Goal: Check status: Check status

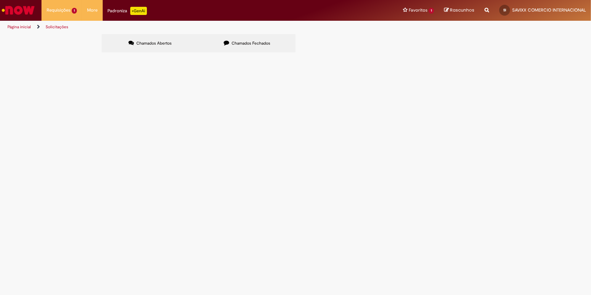
click at [0, 0] on span "R13465268" at bounding box center [0, 0] width 0 height 0
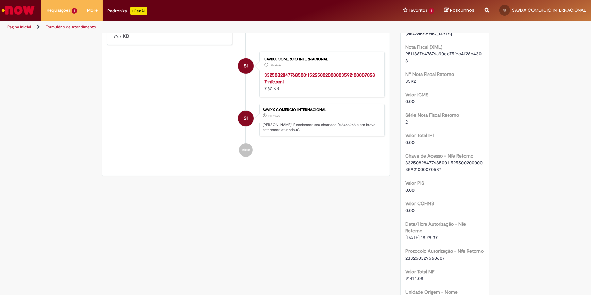
scroll to position [225, 0]
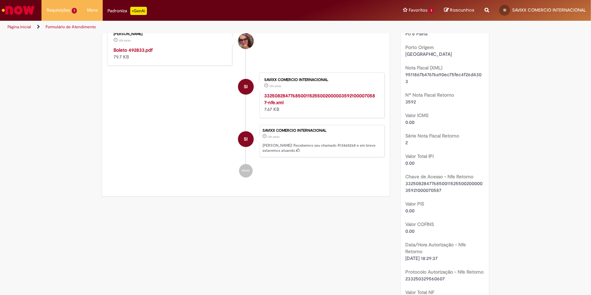
drag, startPoint x: 236, startPoint y: 193, endPoint x: 240, endPoint y: 191, distance: 4.4
click at [238, 192] on div "SI" at bounding box center [245, 199] width 17 height 139
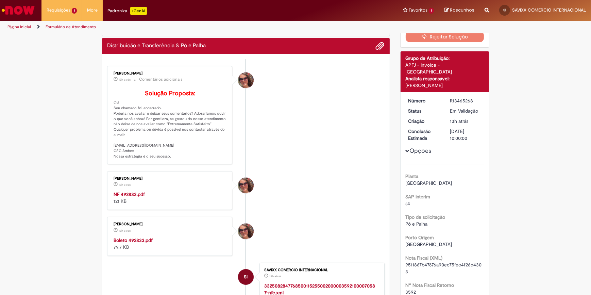
scroll to position [10, 0]
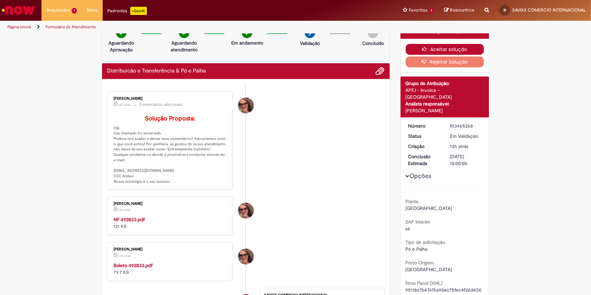
click at [436, 50] on button "Aceitar solução" at bounding box center [445, 49] width 79 height 11
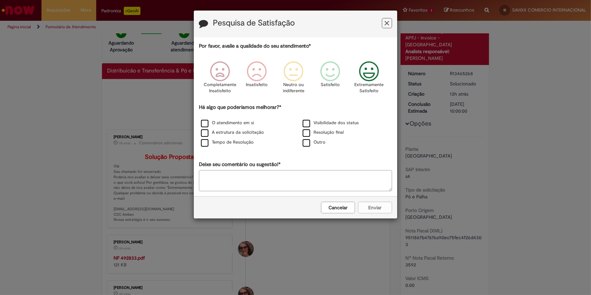
click at [362, 72] on icon "Feedback" at bounding box center [369, 71] width 26 height 20
click at [206, 122] on label "O atendimento em si" at bounding box center [227, 123] width 53 height 6
click at [371, 209] on button "Enviar" at bounding box center [375, 208] width 34 height 12
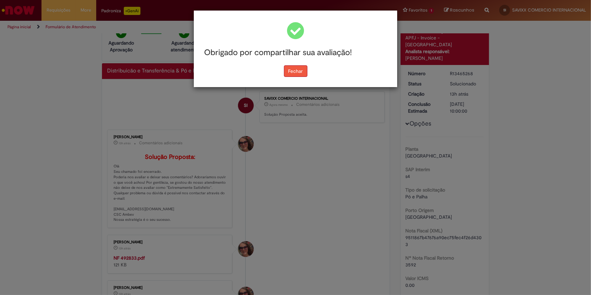
click at [296, 68] on button "Fechar" at bounding box center [295, 71] width 23 height 12
